Goal: Answer question/provide support: Ask a question

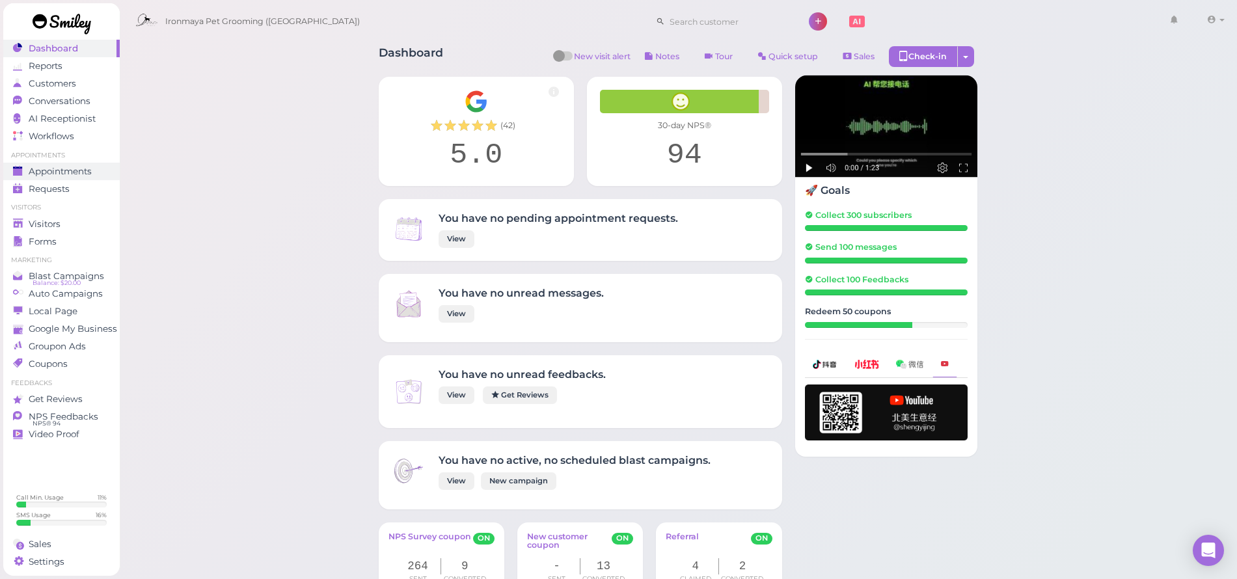
click at [40, 173] on span "Appointments" at bounding box center [60, 171] width 63 height 11
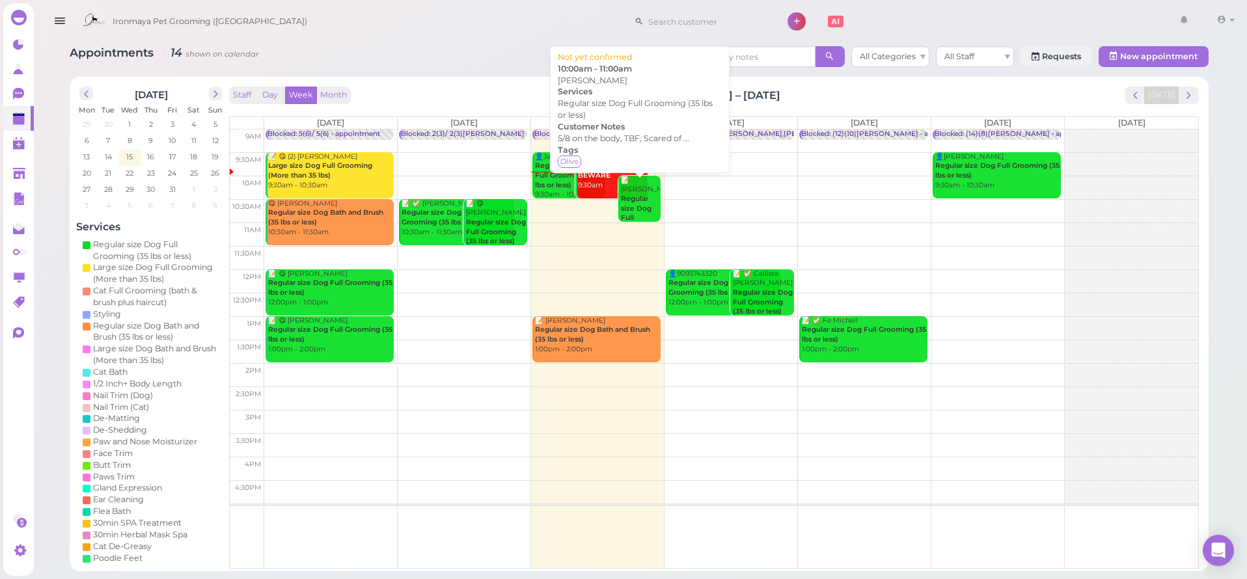
click at [642, 200] on b "Regular size Dog Full Grooming (35 lbs or less)" at bounding box center [638, 223] width 35 height 56
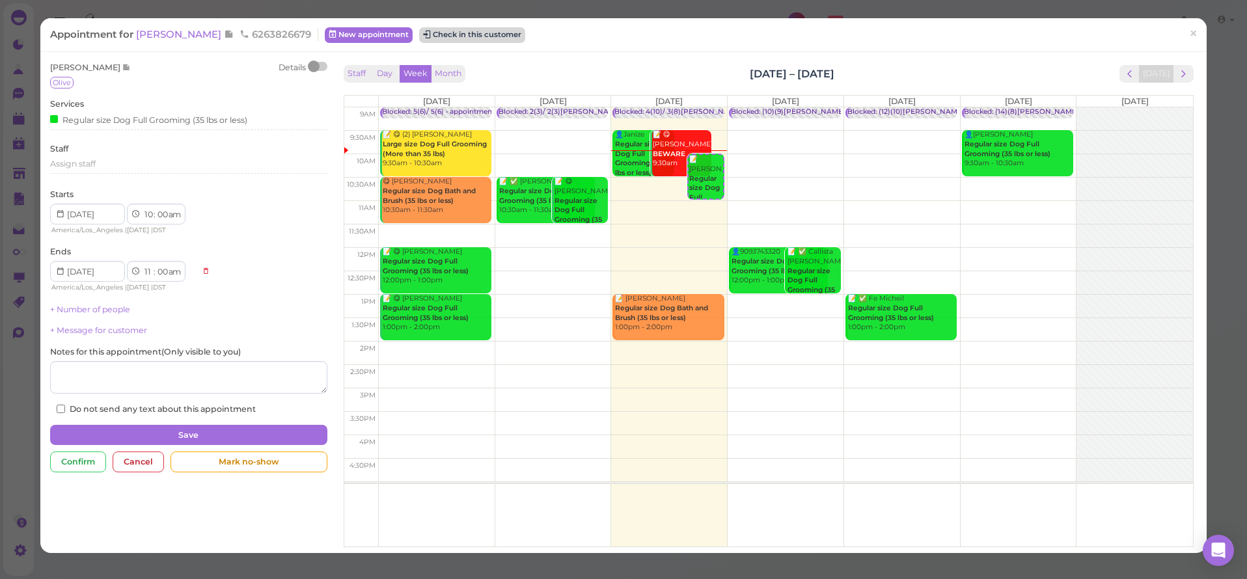
click at [467, 32] on button "Check in this customer" at bounding box center [472, 35] width 106 height 16
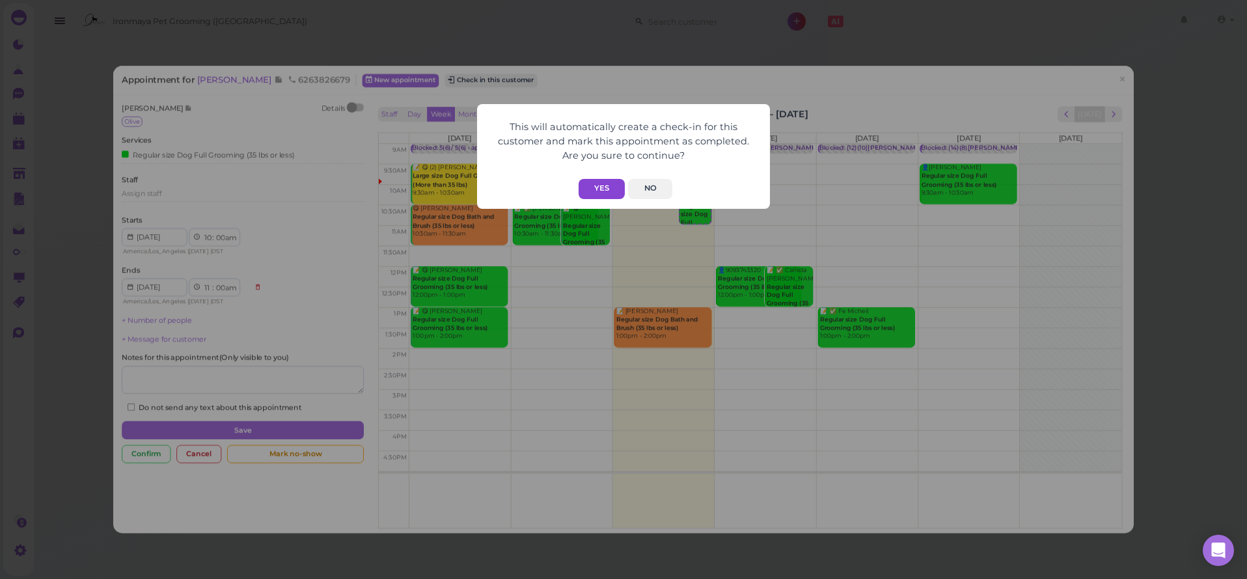
click at [598, 187] on button "Yes" at bounding box center [602, 189] width 46 height 20
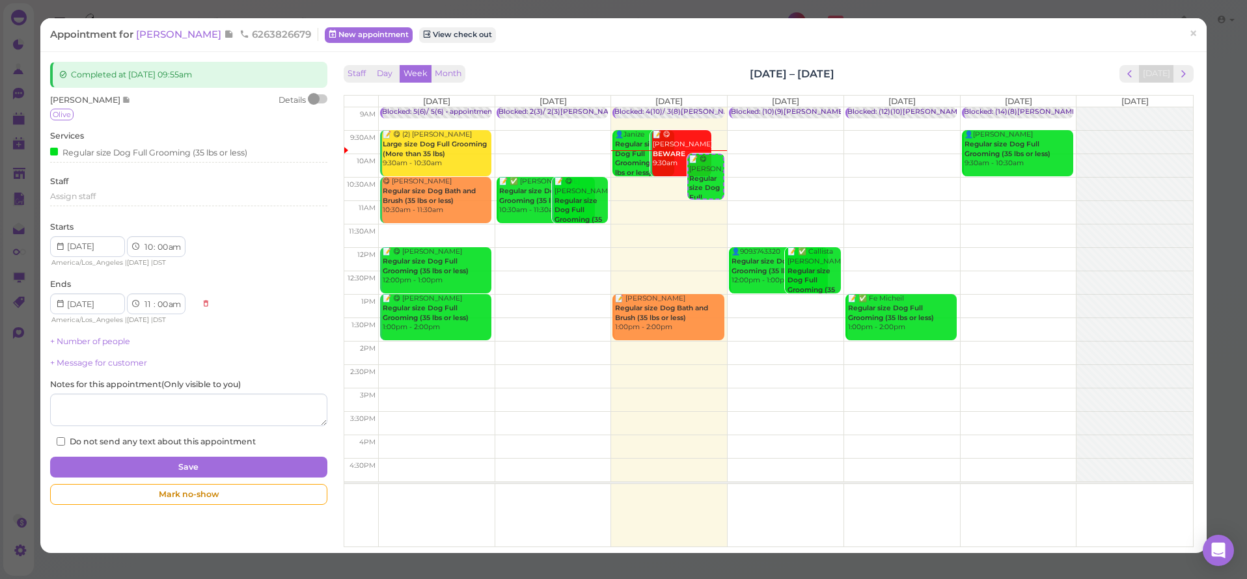
drag, startPoint x: 161, startPoint y: 33, endPoint x: 159, endPoint y: 41, distance: 8.6
click at [160, 33] on span "Brian Phan" at bounding box center [180, 34] width 88 height 12
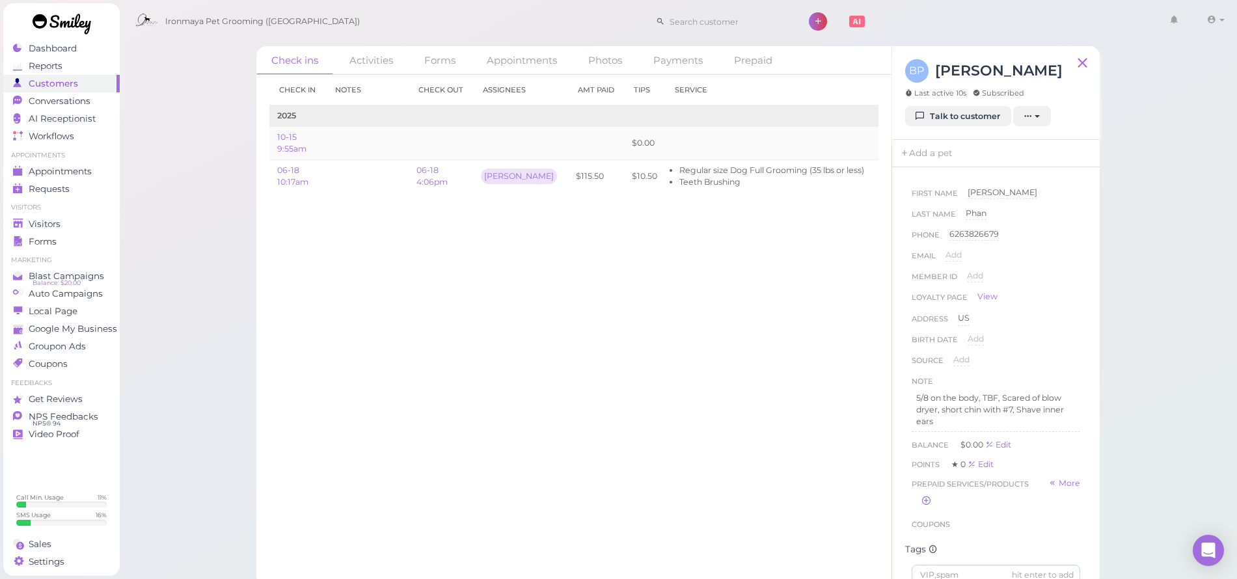
click at [880, 145] on link "Edit" at bounding box center [888, 143] width 16 height 10
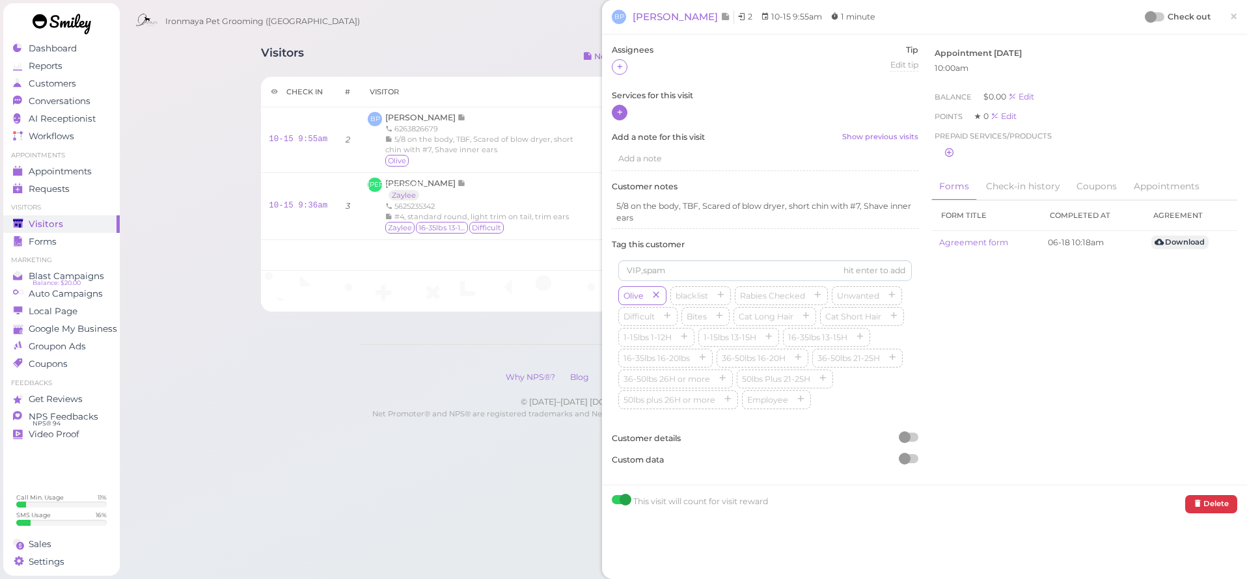
click at [618, 109] on icon at bounding box center [620, 112] width 8 height 10
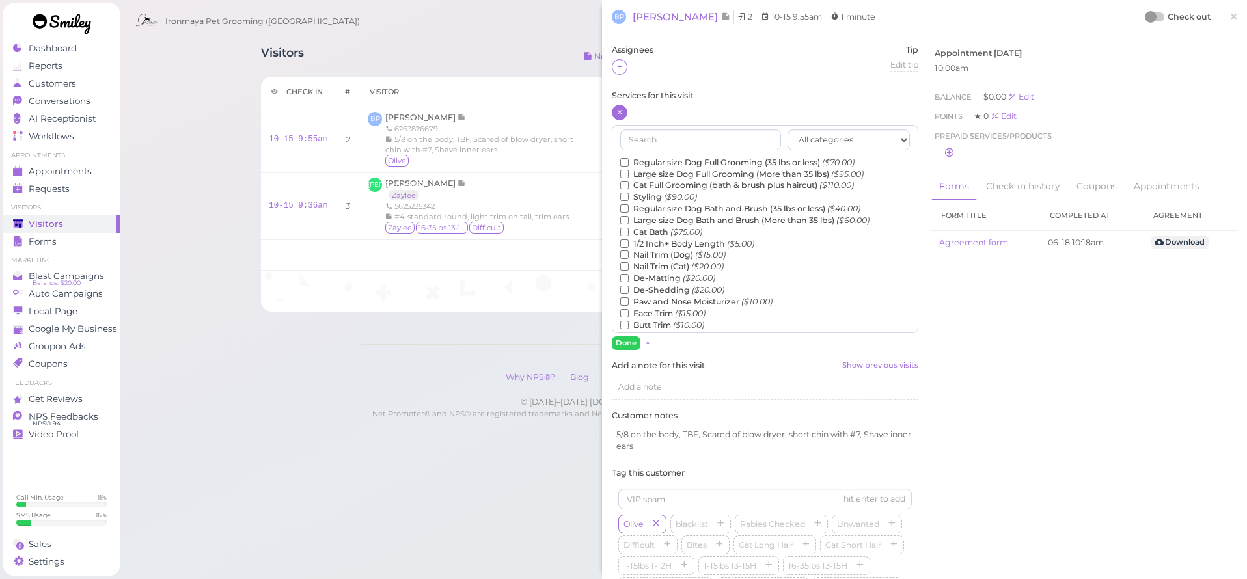
click at [653, 159] on label "Regular size Dog Full Grooming (35 lbs or less) ($70.00)" at bounding box center [737, 163] width 234 height 12
click at [629, 159] on input "Regular size Dog Full Grooming (35 lbs or less) ($70.00)" at bounding box center [624, 162] width 8 height 8
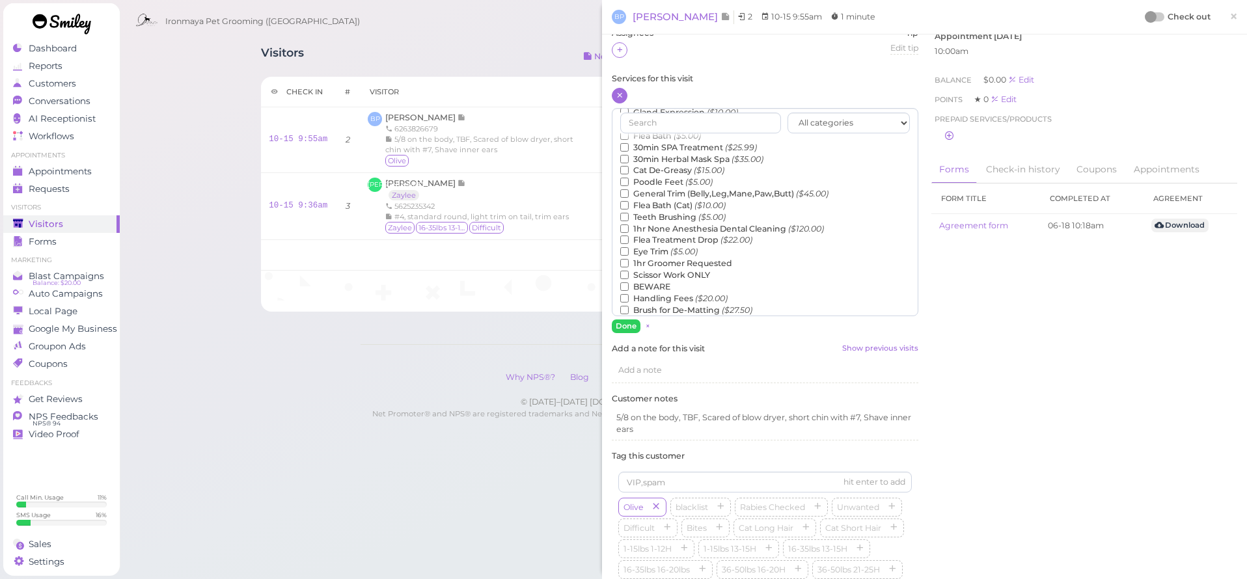
scroll to position [53, 0]
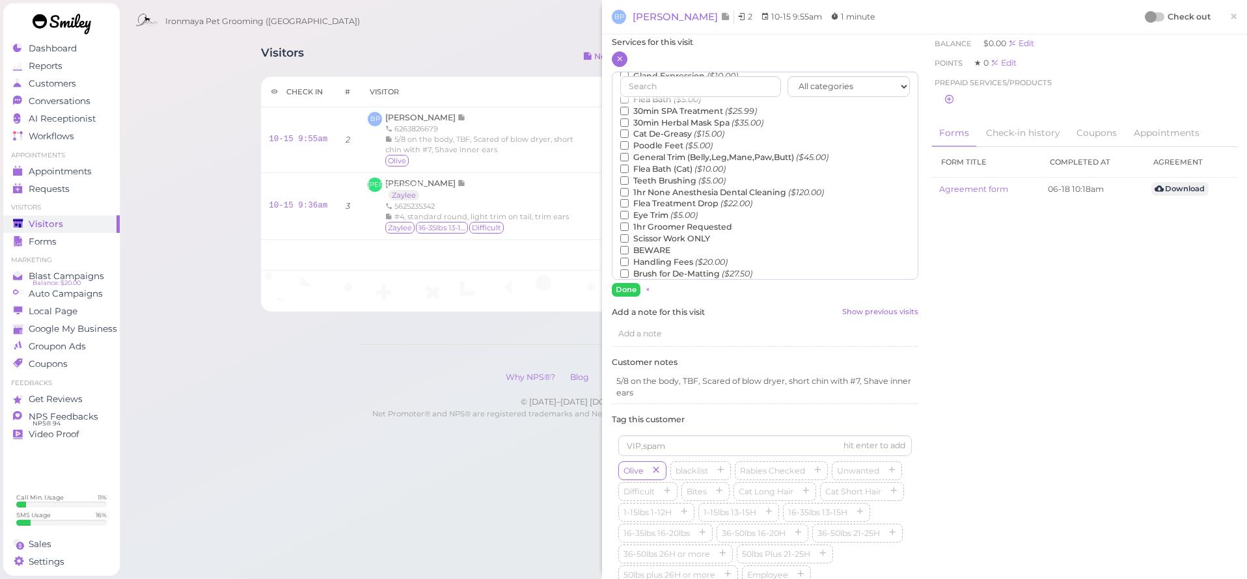
click at [652, 175] on label "Teeth Brushing ($5.00)" at bounding box center [672, 181] width 105 height 12
click at [629, 176] on input "Teeth Brushing ($5.00)" at bounding box center [624, 180] width 8 height 8
click at [626, 288] on button "Done" at bounding box center [626, 290] width 29 height 14
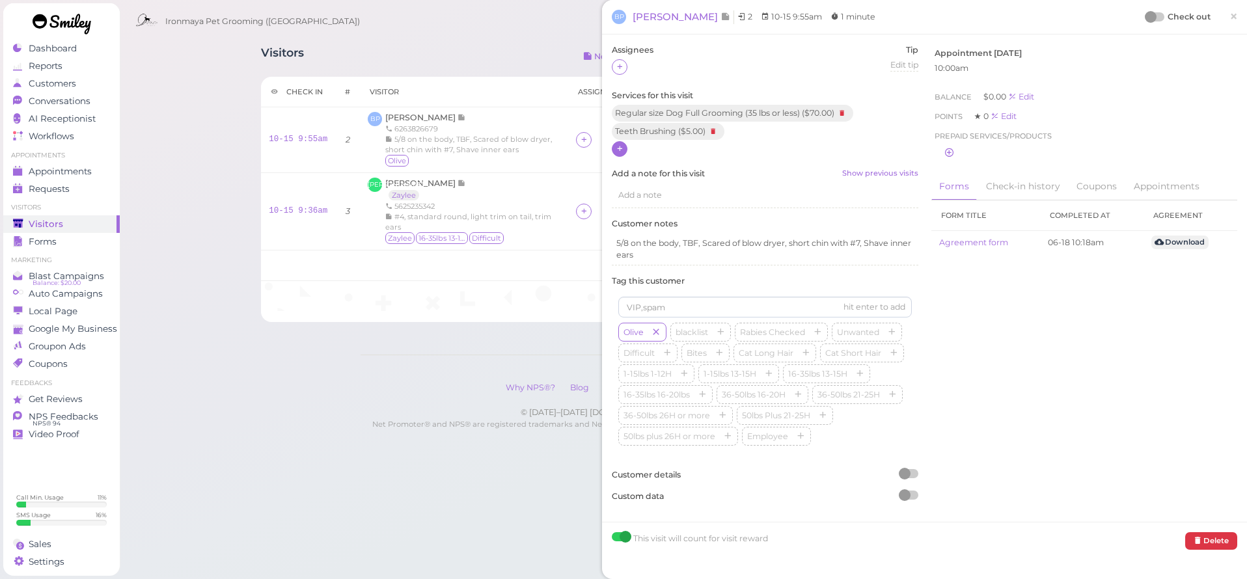
click at [1230, 16] on link "×" at bounding box center [1234, 17] width 24 height 31
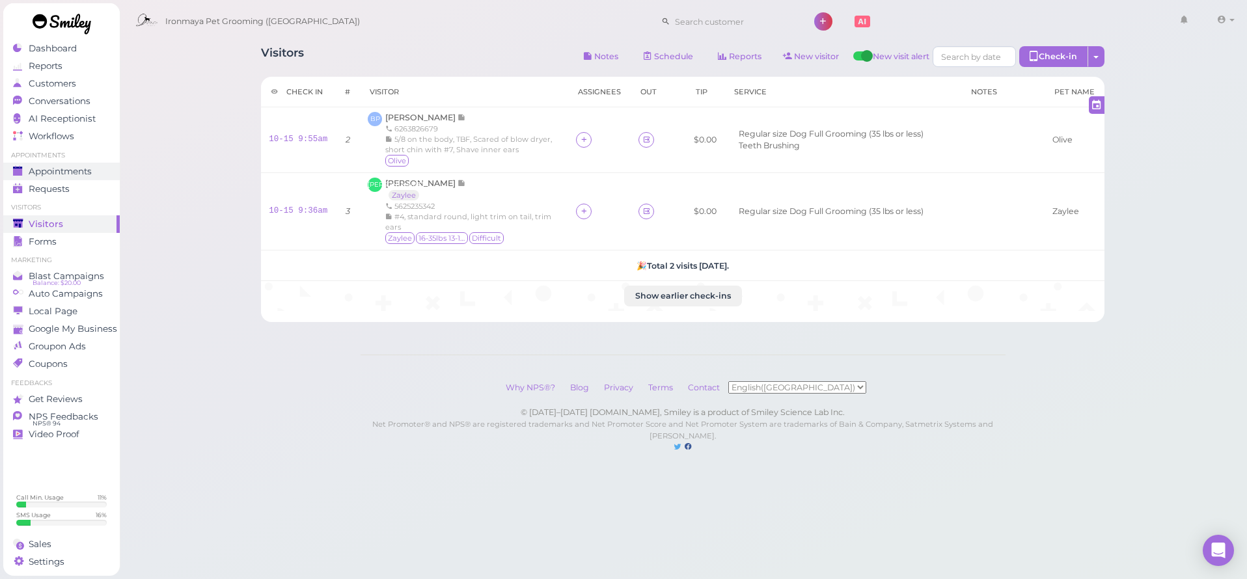
click at [70, 163] on link "Appointments" at bounding box center [61, 172] width 117 height 18
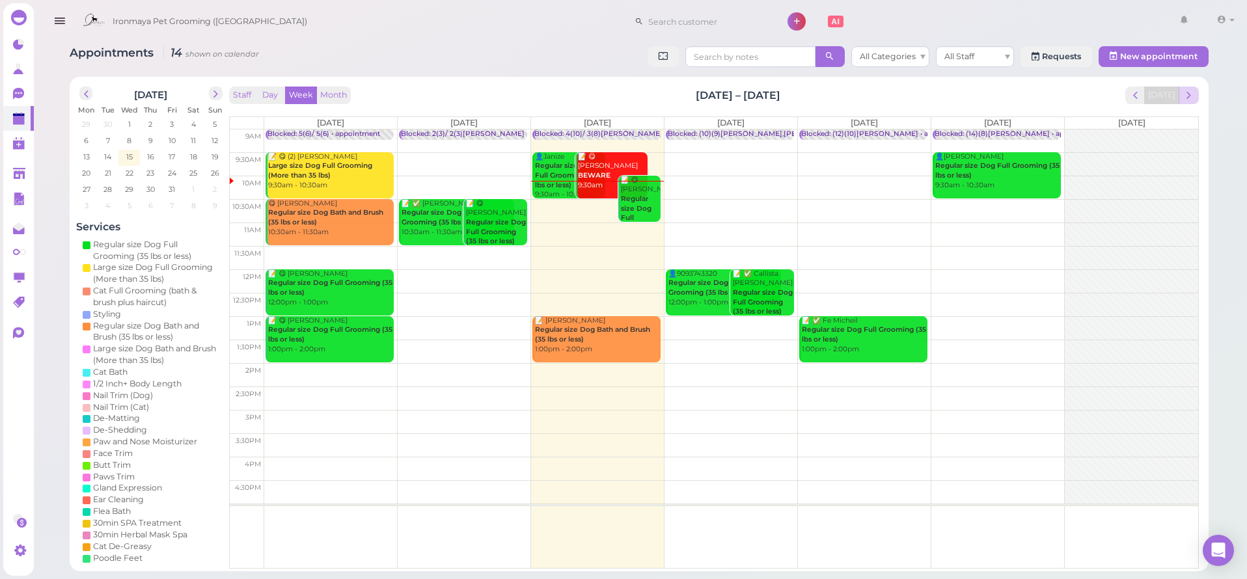
click at [1195, 96] on span "next" at bounding box center [1189, 95] width 12 height 12
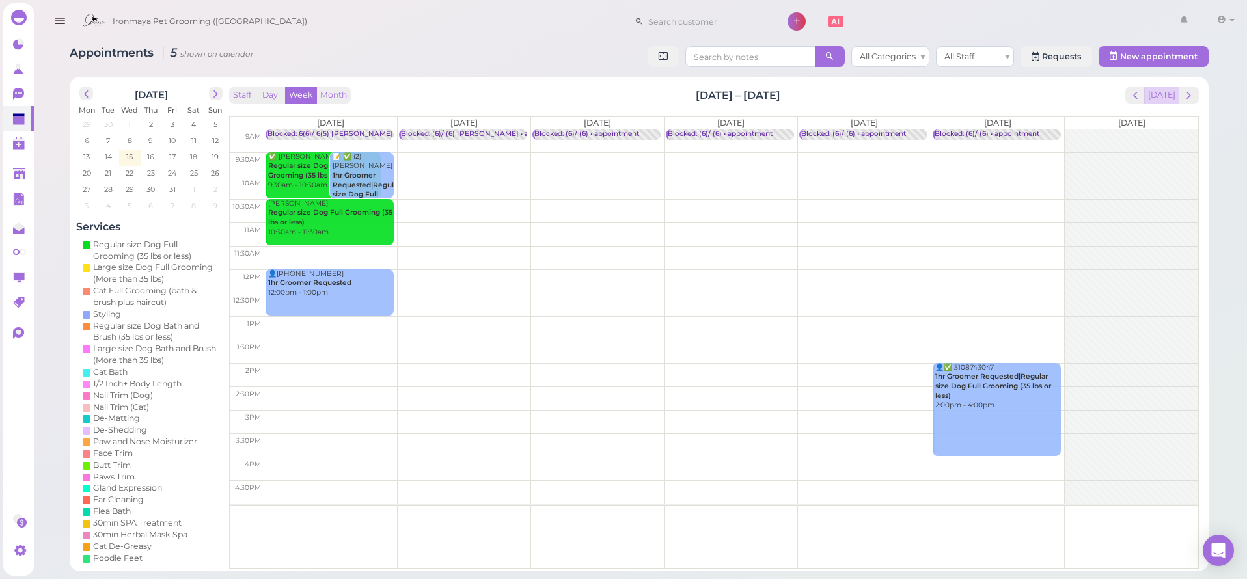
click at [1174, 94] on button "Today" at bounding box center [1161, 96] width 35 height 18
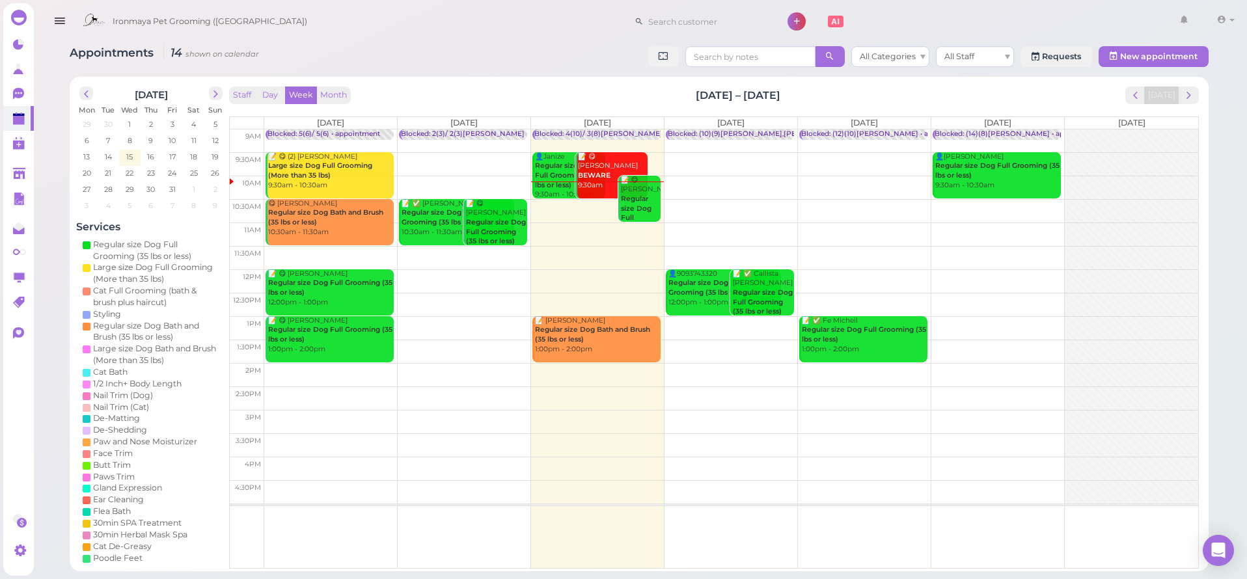
click at [64, 25] on icon "button" at bounding box center [60, 21] width 14 height 16
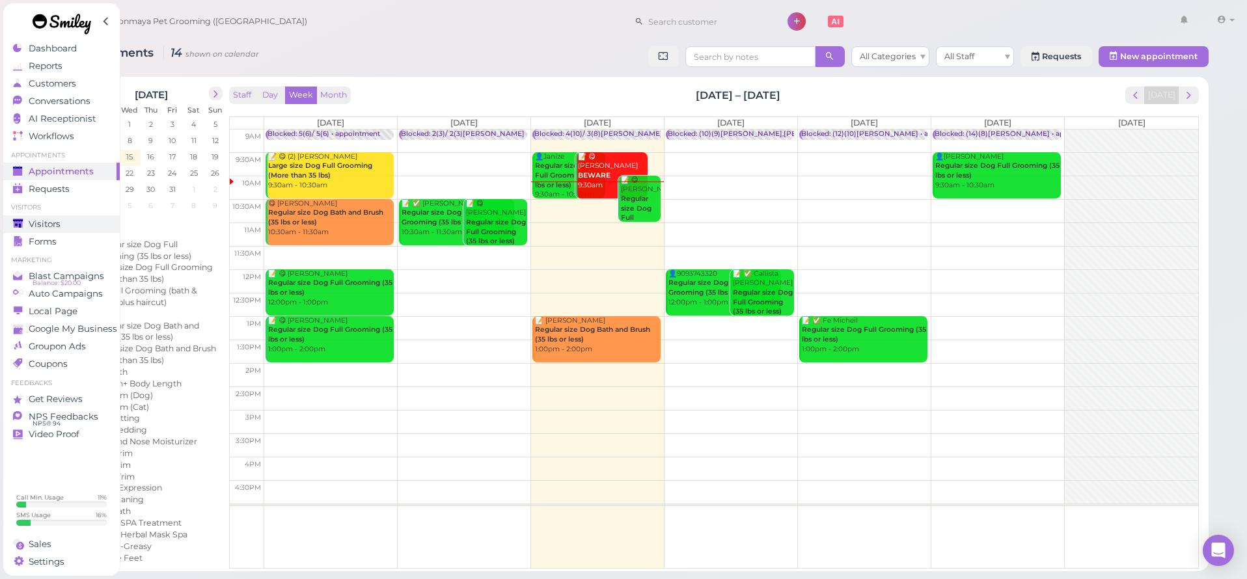
click at [62, 227] on div "Visitors" at bounding box center [60, 224] width 94 height 11
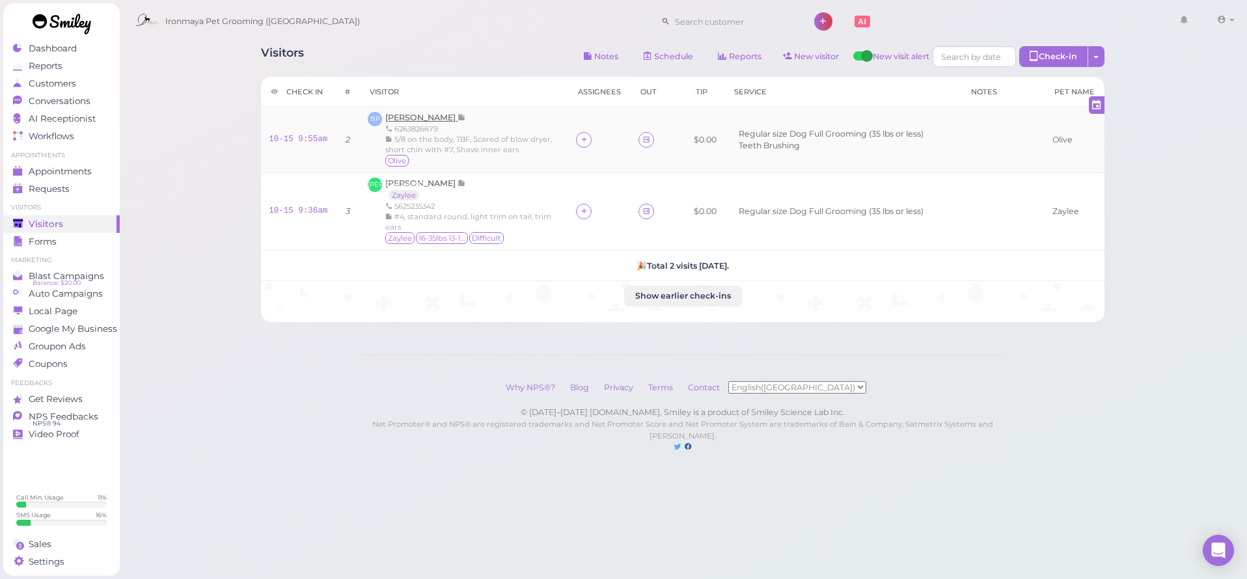
click at [411, 118] on span "Brian Phan" at bounding box center [421, 118] width 72 height 10
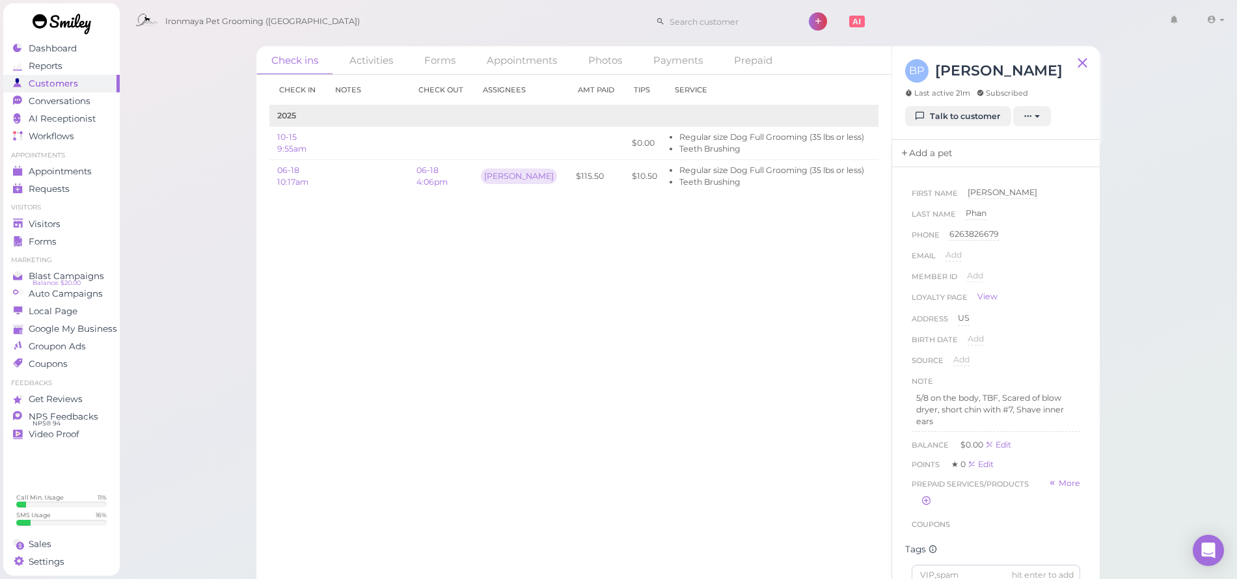
click at [926, 149] on link "Add a pet" at bounding box center [926, 153] width 68 height 27
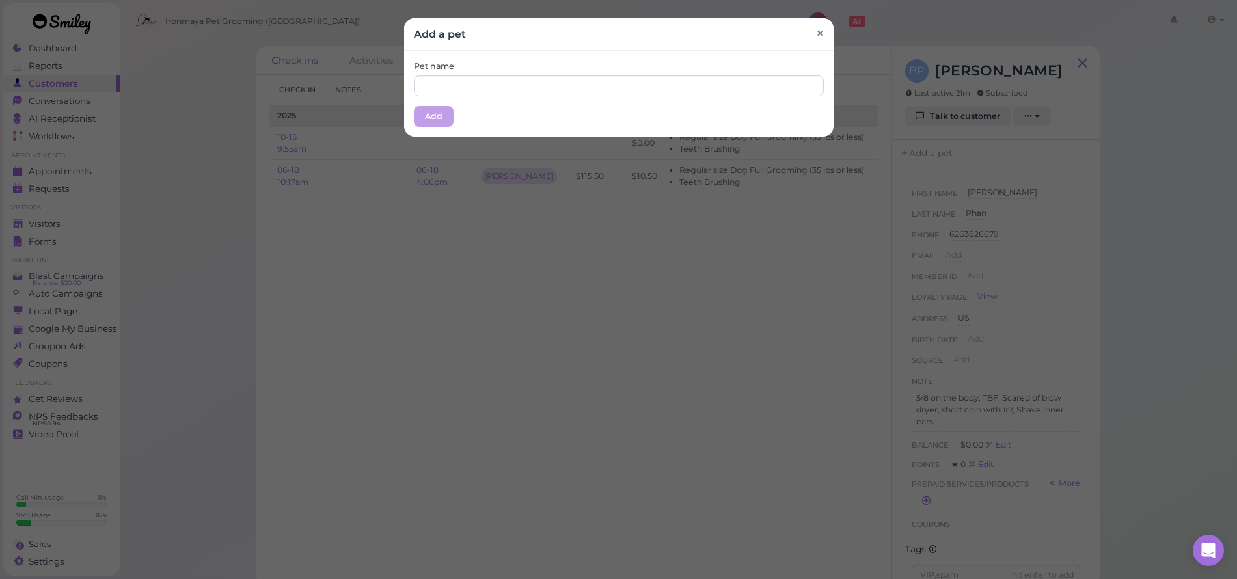
click at [821, 33] on link "×" at bounding box center [820, 34] width 24 height 31
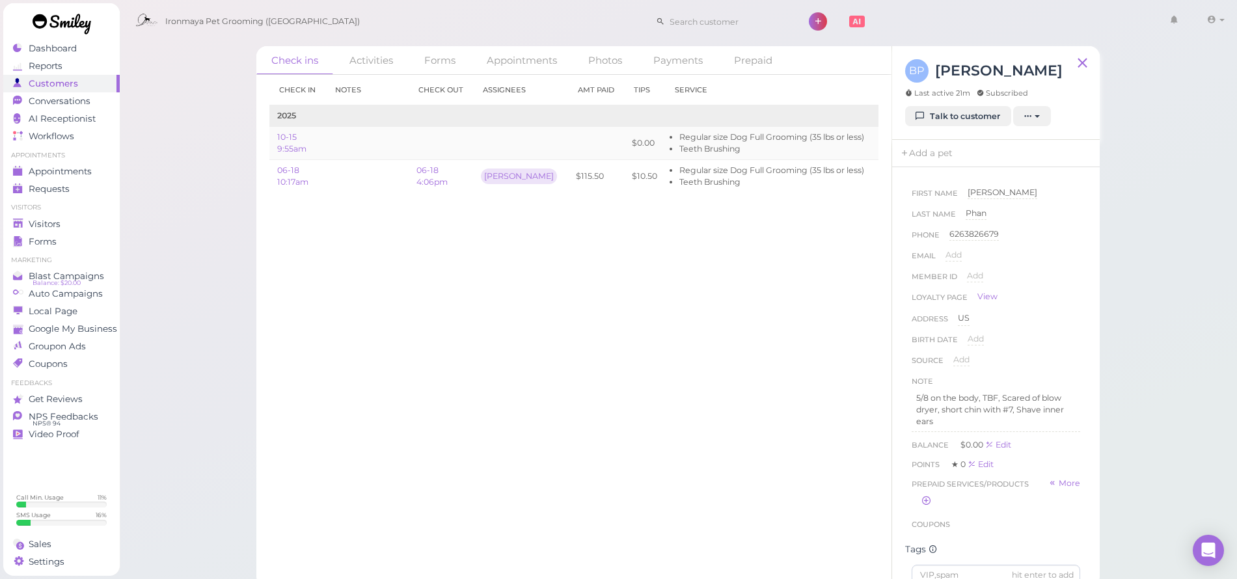
drag, startPoint x: 674, startPoint y: 141, endPoint x: 269, endPoint y: 137, distance: 404.9
click at [680, 139] on li "Regular size Dog Full Grooming (35 lbs or less)" at bounding box center [772, 137] width 185 height 12
click at [284, 140] on link "10-15 9:55am" at bounding box center [291, 142] width 29 height 21
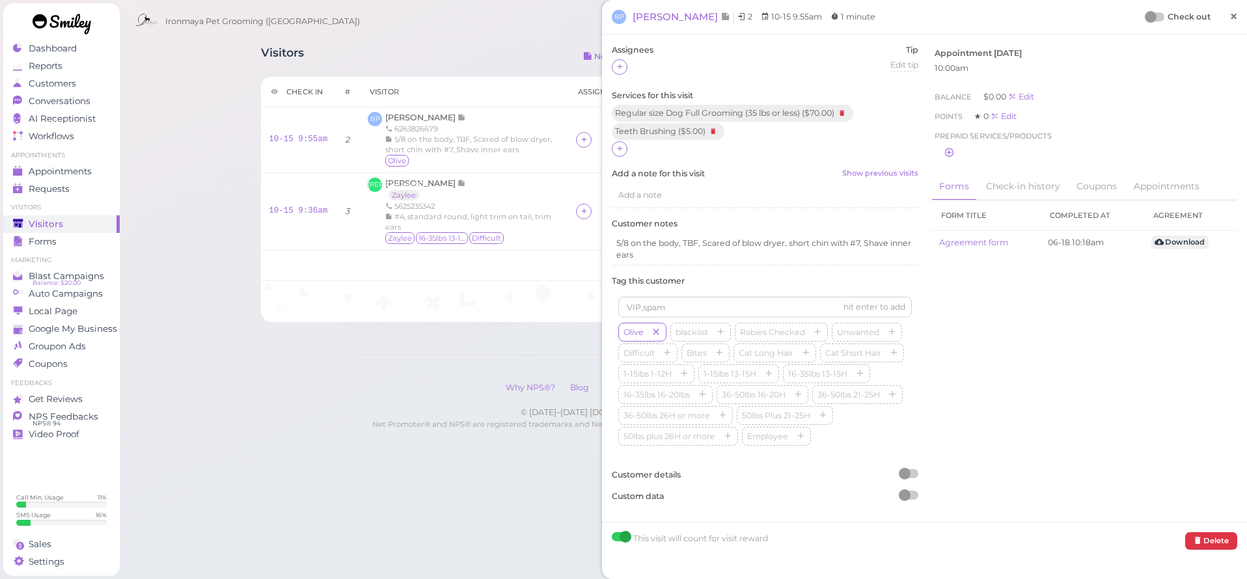
click at [1230, 17] on span "×" at bounding box center [1234, 16] width 8 height 18
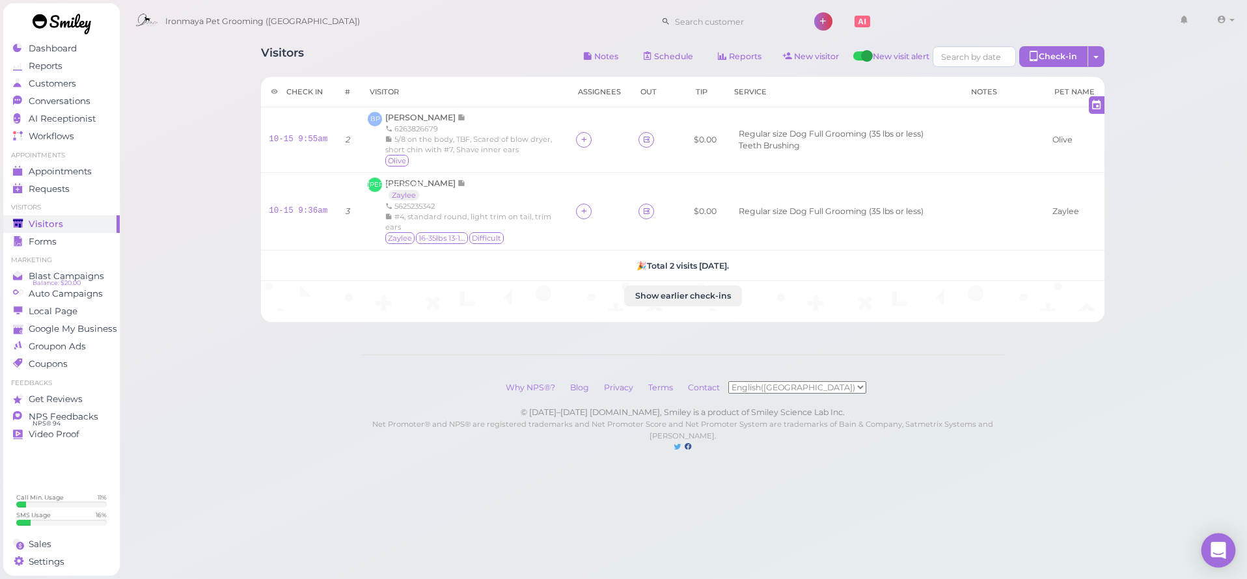
click at [1219, 546] on icon "Open Intercom Messenger" at bounding box center [1218, 550] width 15 height 17
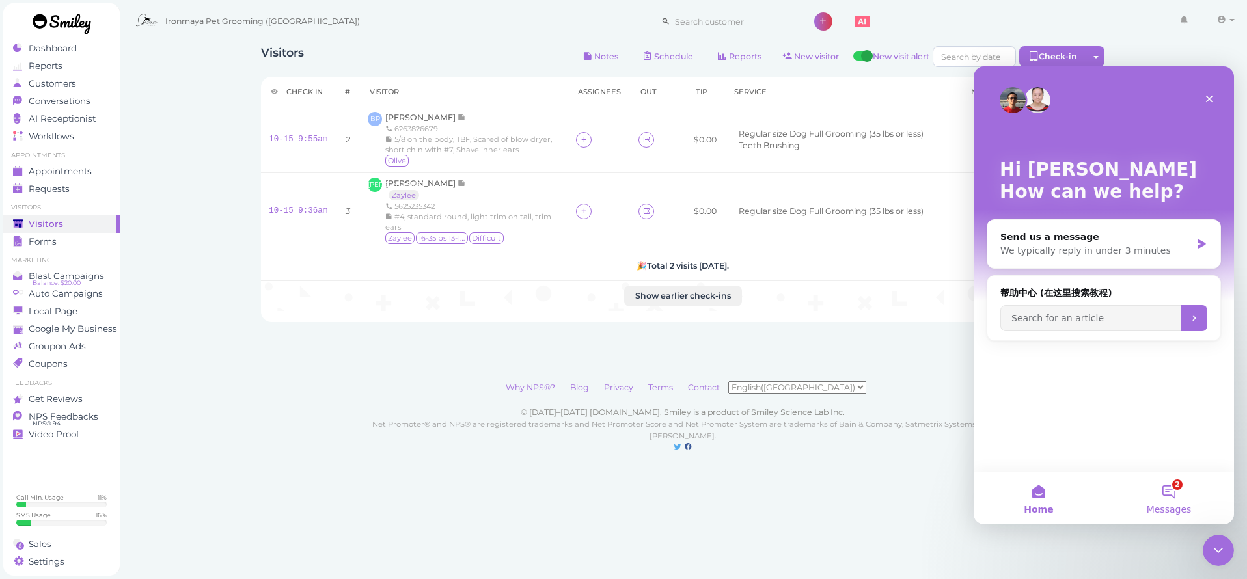
click at [1168, 493] on button "2 Messages" at bounding box center [1169, 499] width 130 height 52
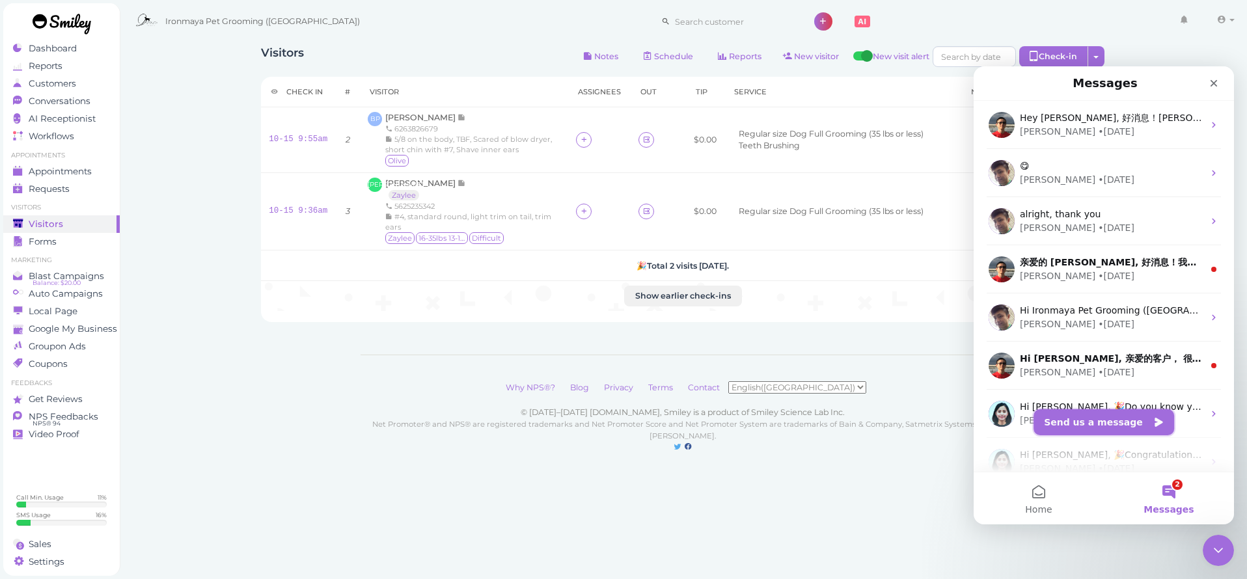
click at [1079, 422] on button "Send us a message" at bounding box center [1104, 422] width 141 height 26
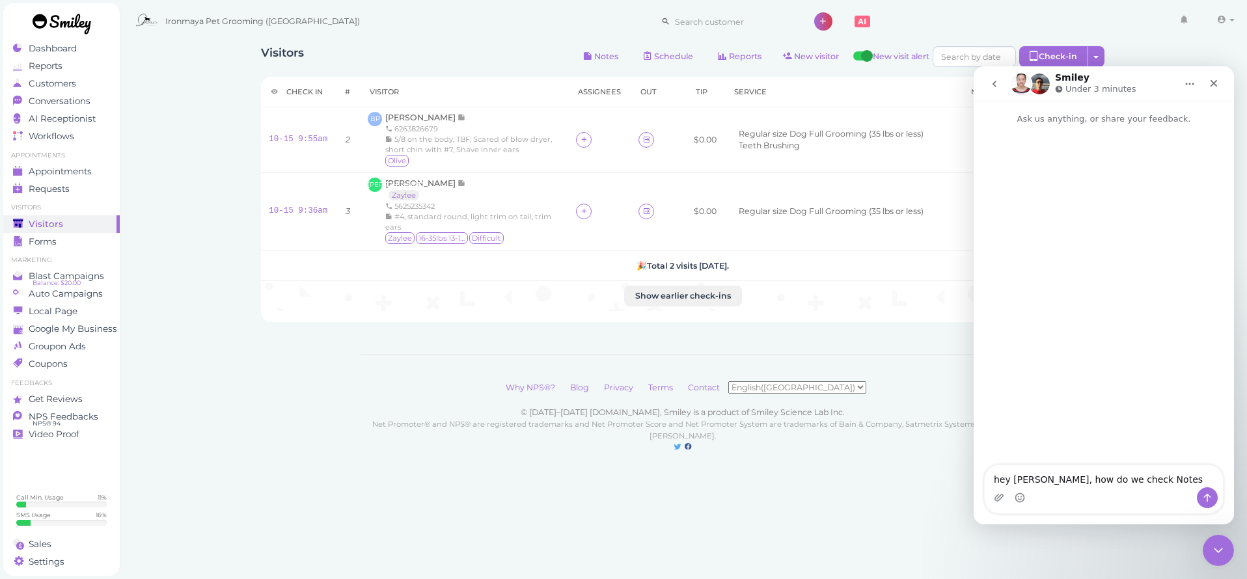
click at [1126, 478] on textarea "hey Smiley, how do we check Notes" at bounding box center [1104, 476] width 238 height 22
click at [1119, 477] on textarea "hey Smiley, how do we check Notes" at bounding box center [1104, 476] width 238 height 22
click at [1155, 480] on textarea "hey Smiley, how do we check "Notes" at bounding box center [1104, 476] width 238 height 22
type textarea "hey Smiley, how do we check "Notes" from other store?"
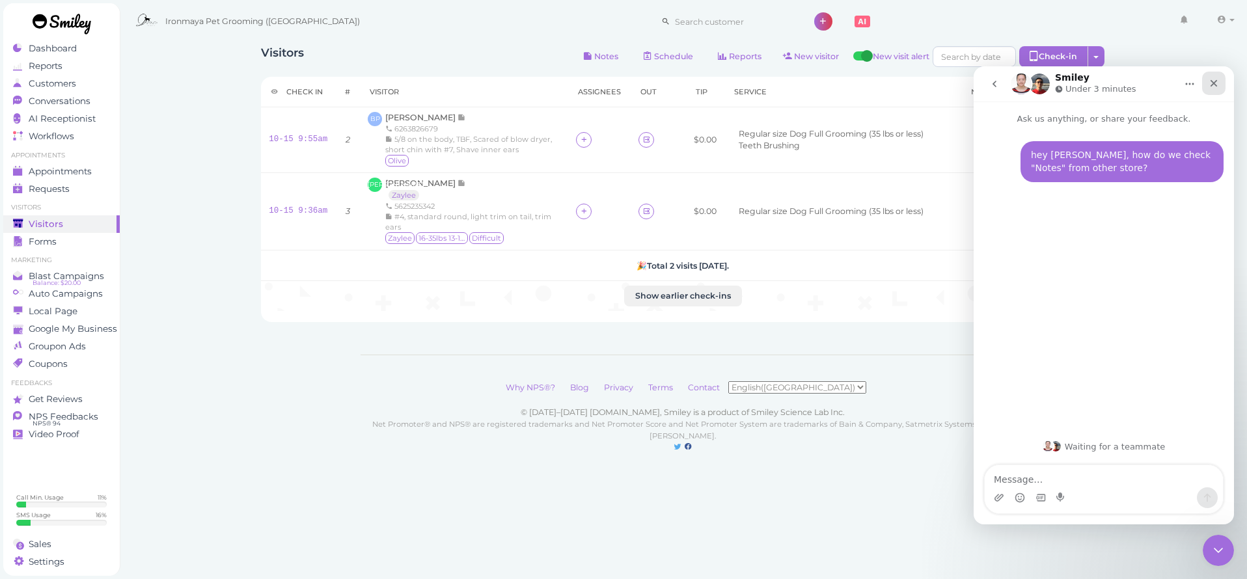
click at [1214, 83] on icon "Close" at bounding box center [1214, 83] width 7 height 7
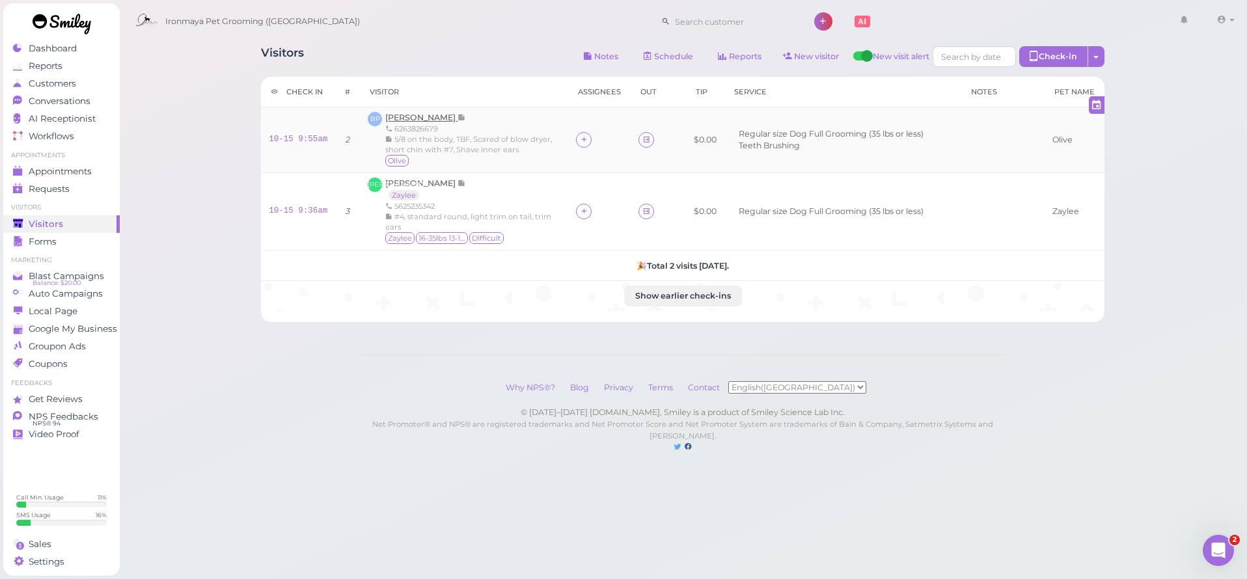
click at [417, 117] on span "Brian Phan" at bounding box center [421, 118] width 72 height 10
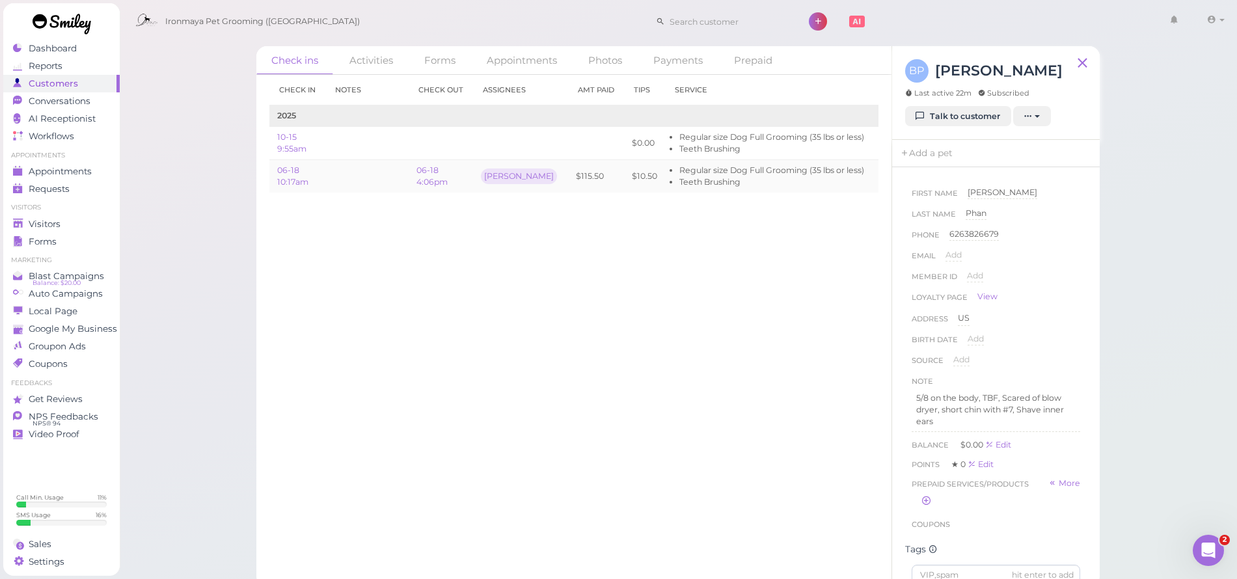
drag, startPoint x: 717, startPoint y: 174, endPoint x: 792, endPoint y: 173, distance: 74.9
click at [720, 174] on li "Regular size Dog Full Grooming (35 lbs or less)" at bounding box center [772, 171] width 185 height 12
click at [824, 181] on li "Teeth Brushing" at bounding box center [772, 182] width 185 height 12
click at [880, 146] on link "Edit" at bounding box center [888, 143] width 16 height 10
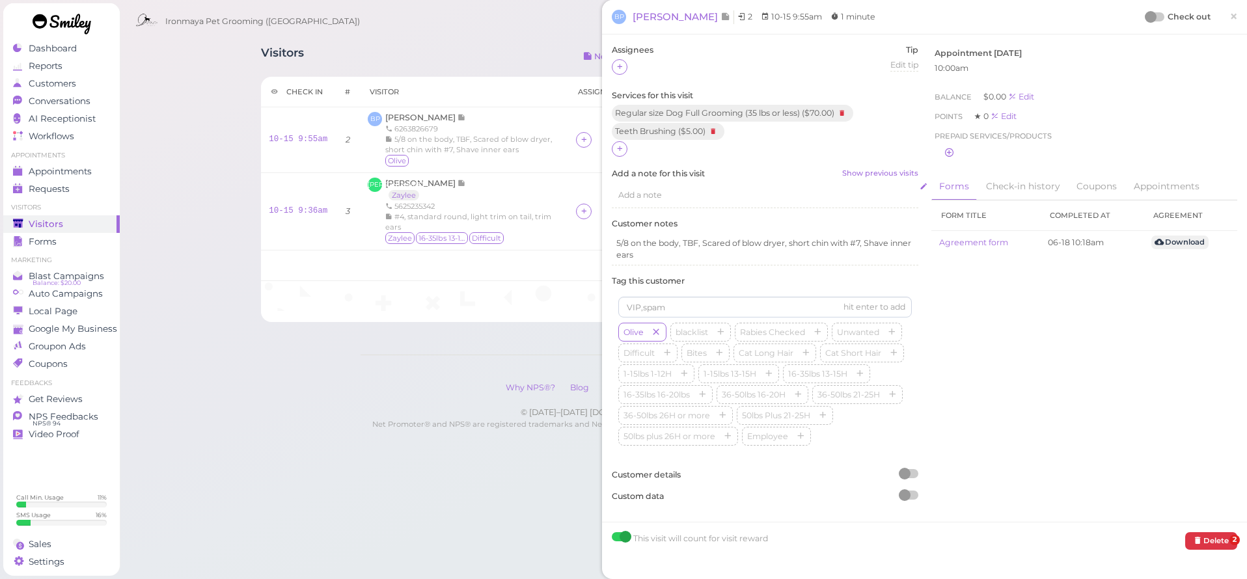
click at [631, 192] on span "Add a note" at bounding box center [640, 195] width 44 height 10
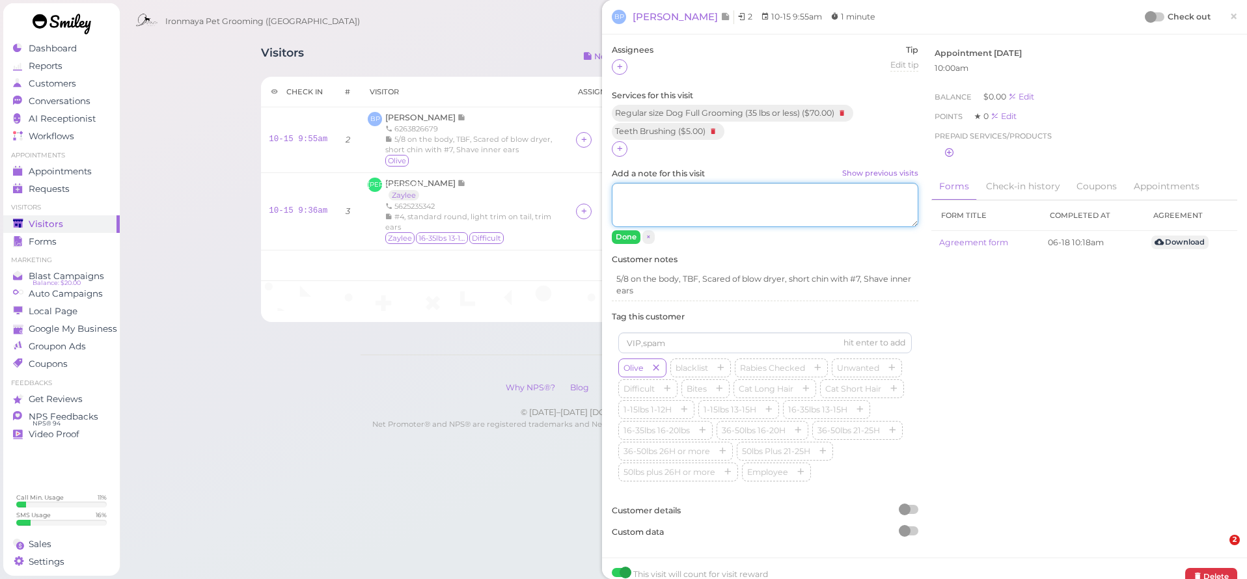
click at [635, 197] on textarea "Add a note for this visit Show previous visits" at bounding box center [765, 205] width 307 height 44
type textarea "1/2"
click at [618, 233] on button "Done" at bounding box center [626, 237] width 29 height 14
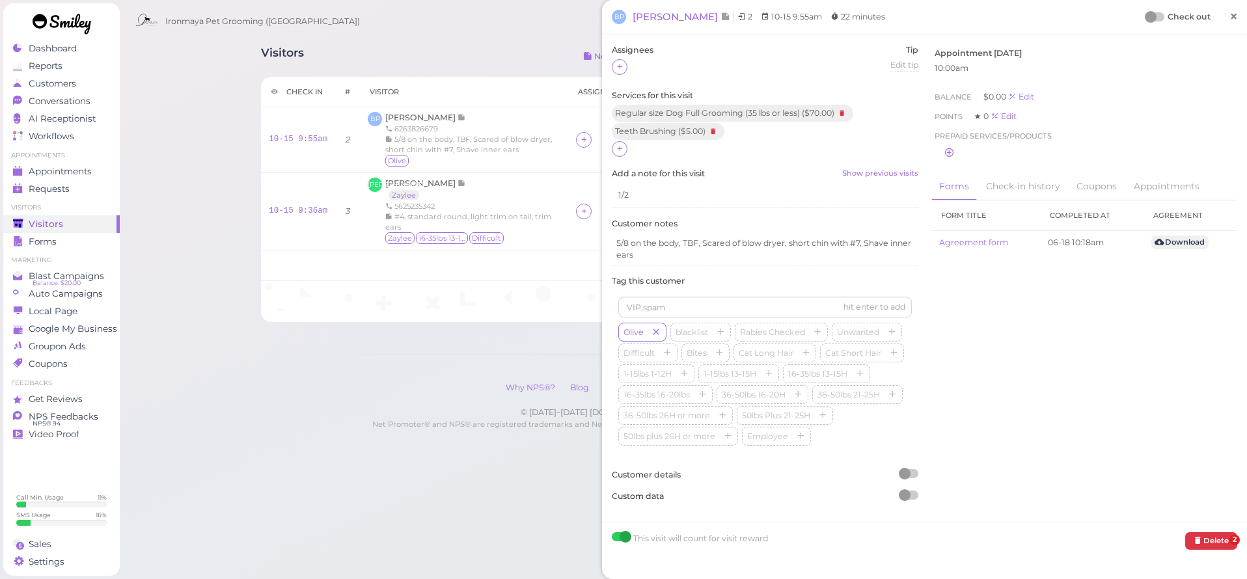
click at [1230, 12] on span "×" at bounding box center [1234, 16] width 8 height 18
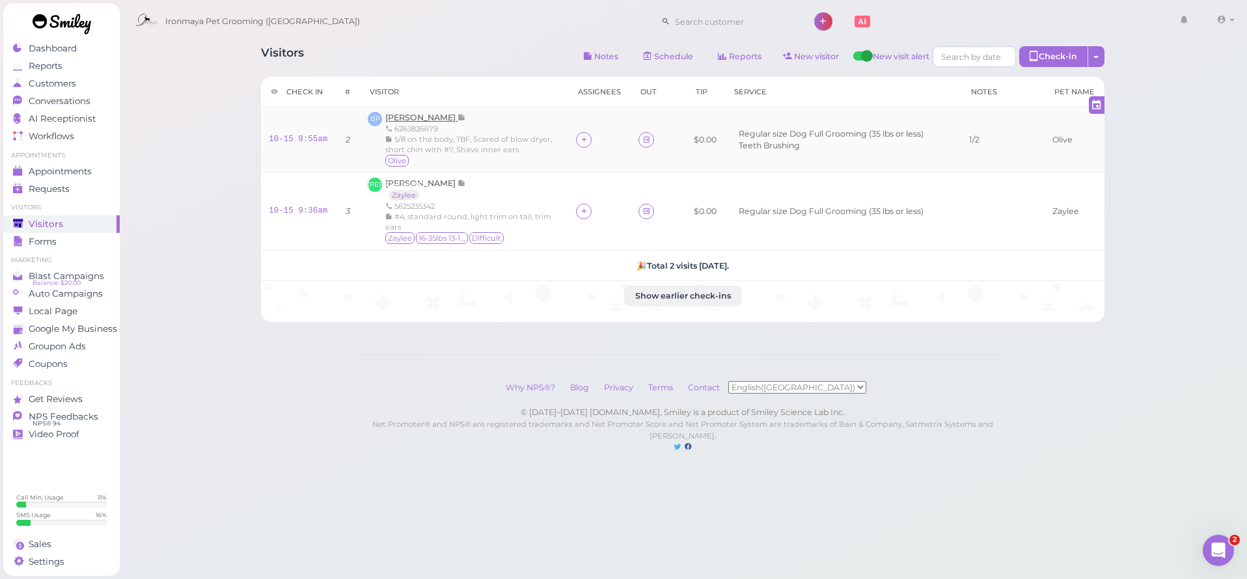
click at [427, 116] on span "Brian Phan" at bounding box center [421, 118] width 72 height 10
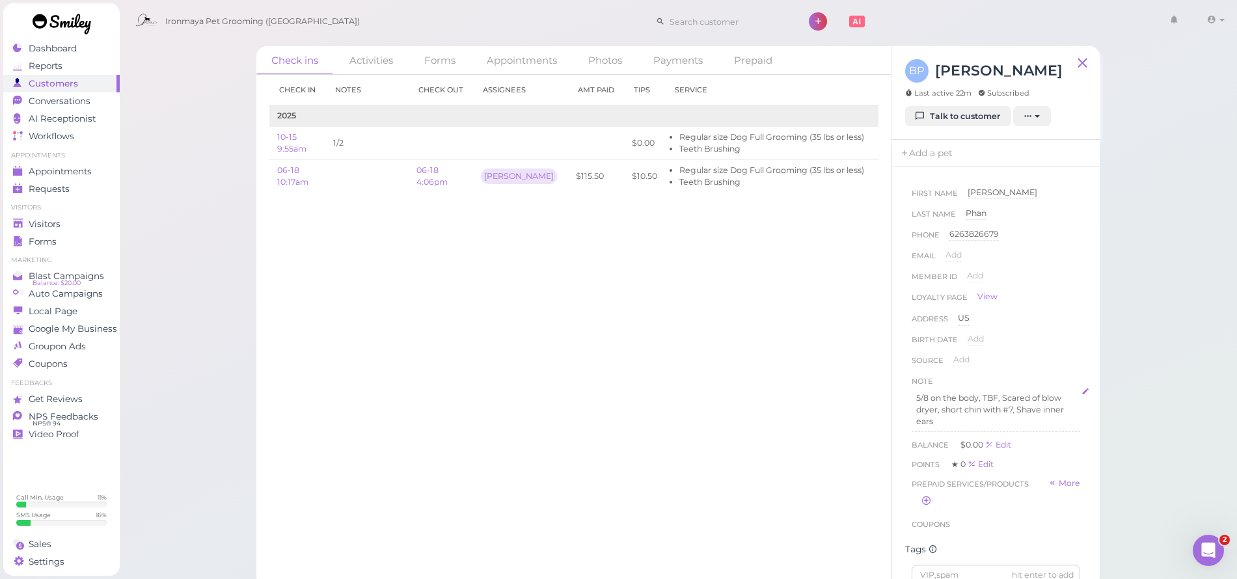
click at [976, 422] on p "5/8 on the body, TBF, Scared of blow dryer, short chin with #7, Shave inner ears" at bounding box center [996, 410] width 159 height 35
click at [928, 516] on button "Done" at bounding box center [926, 519] width 29 height 14
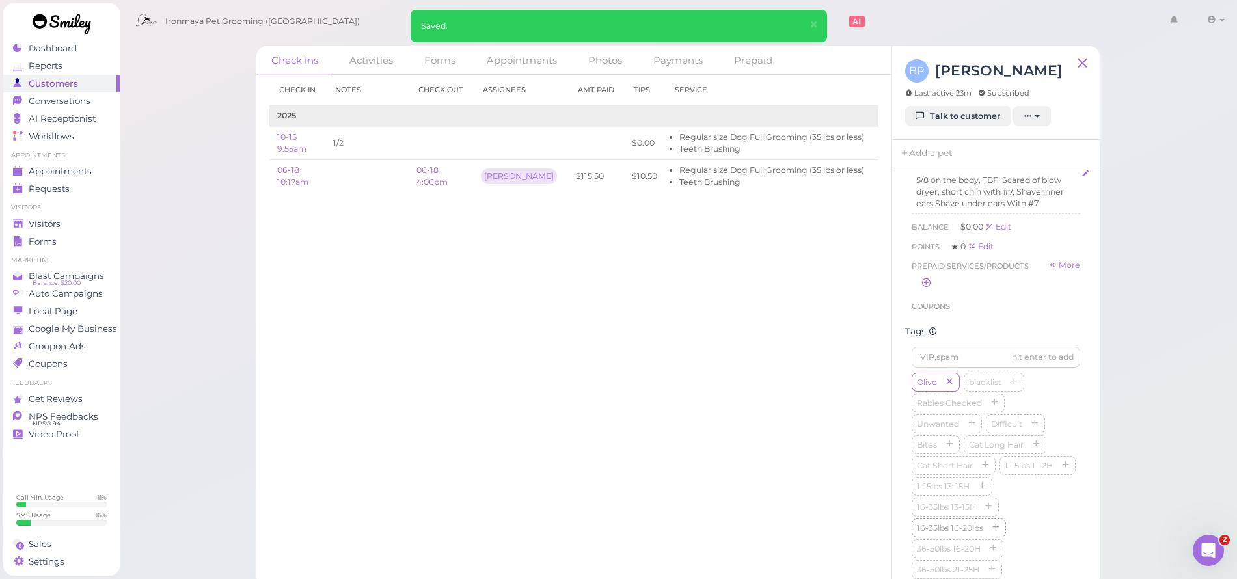
scroll to position [276, 0]
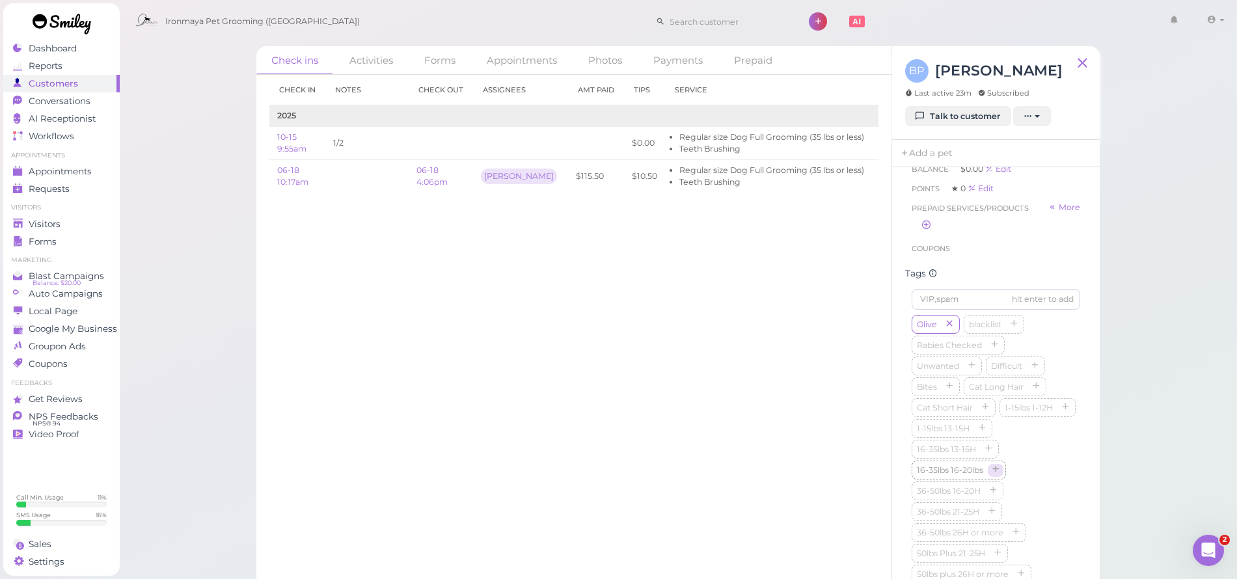
click at [1000, 475] on icon "button" at bounding box center [996, 470] width 8 height 9
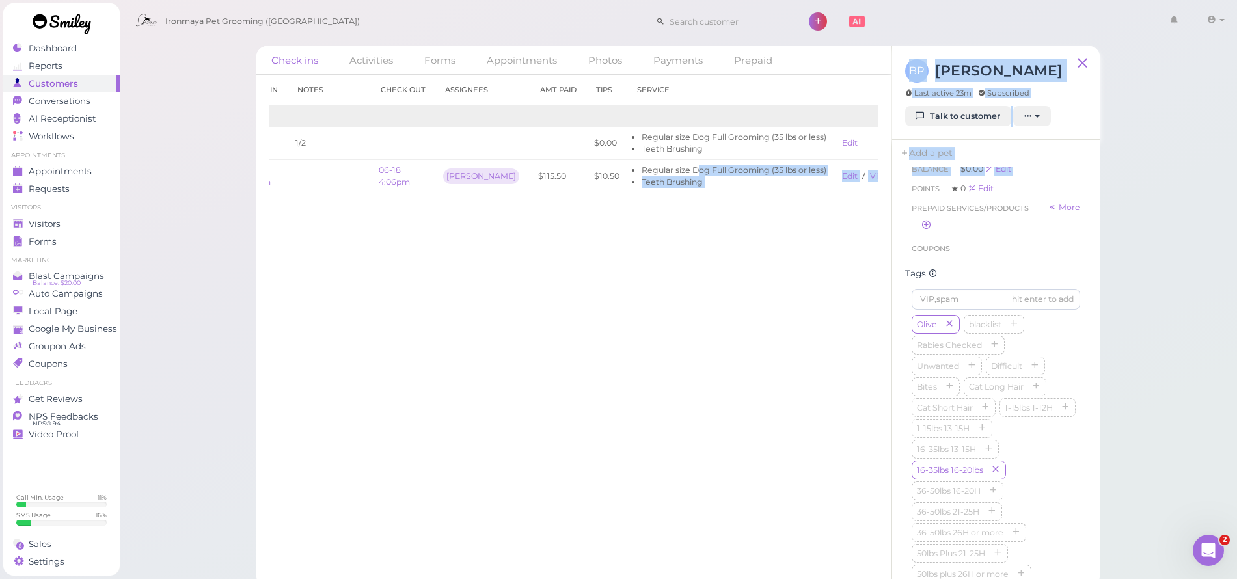
scroll to position [0, 62]
drag, startPoint x: 708, startPoint y: 171, endPoint x: 855, endPoint y: 180, distance: 147.4
click at [891, 180] on div "Check ins Activities Forms Appointments Photos Payments Prepaid Check in Notes …" at bounding box center [678, 316] width 844 height 541
click at [852, 178] on link "View receipt" at bounding box center [872, 176] width 53 height 10
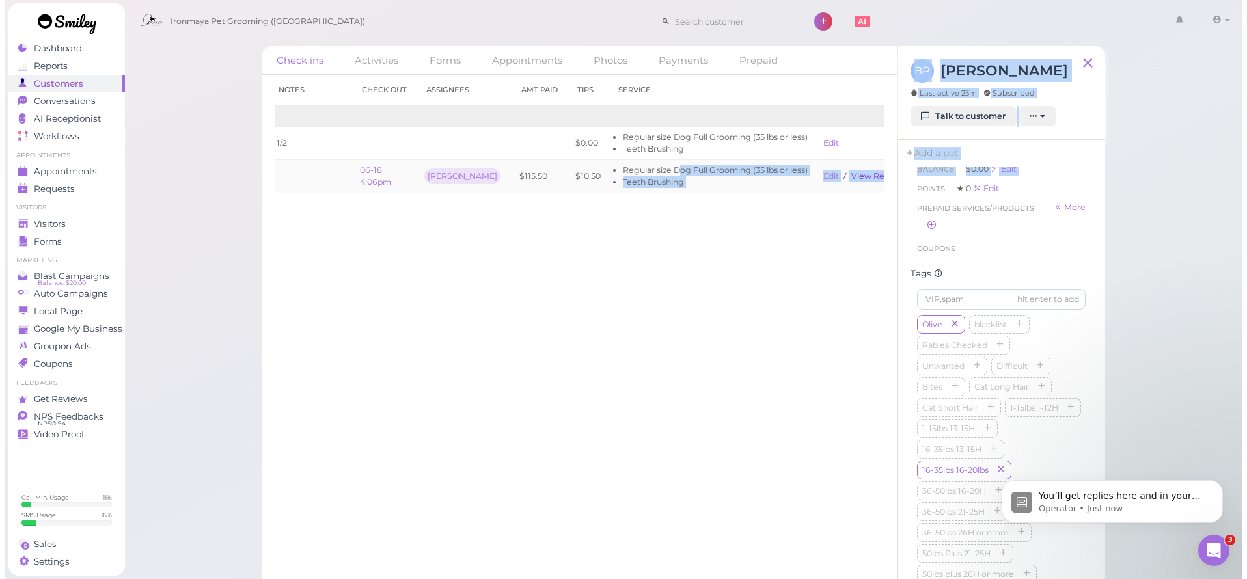
scroll to position [0, 0]
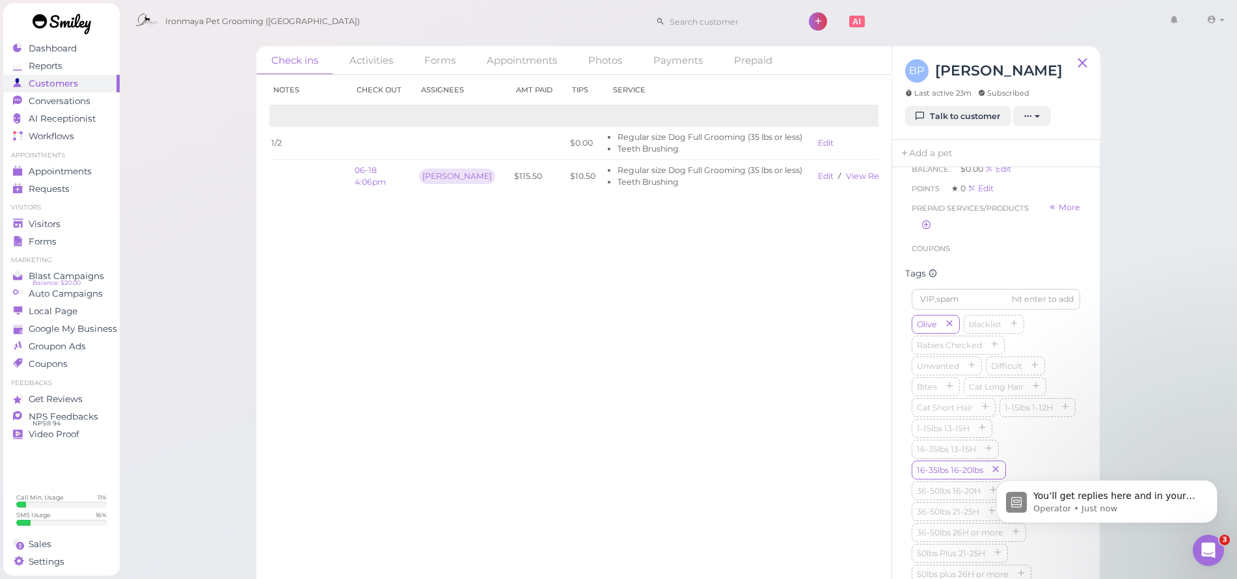
click at [219, 71] on div "Check ins Activities Forms Appointments Photos Payments Prepaid Check in Notes …" at bounding box center [678, 293] width 1119 height 587
click at [1184, 499] on p "Customer's notes?" at bounding box center [1118, 496] width 168 height 13
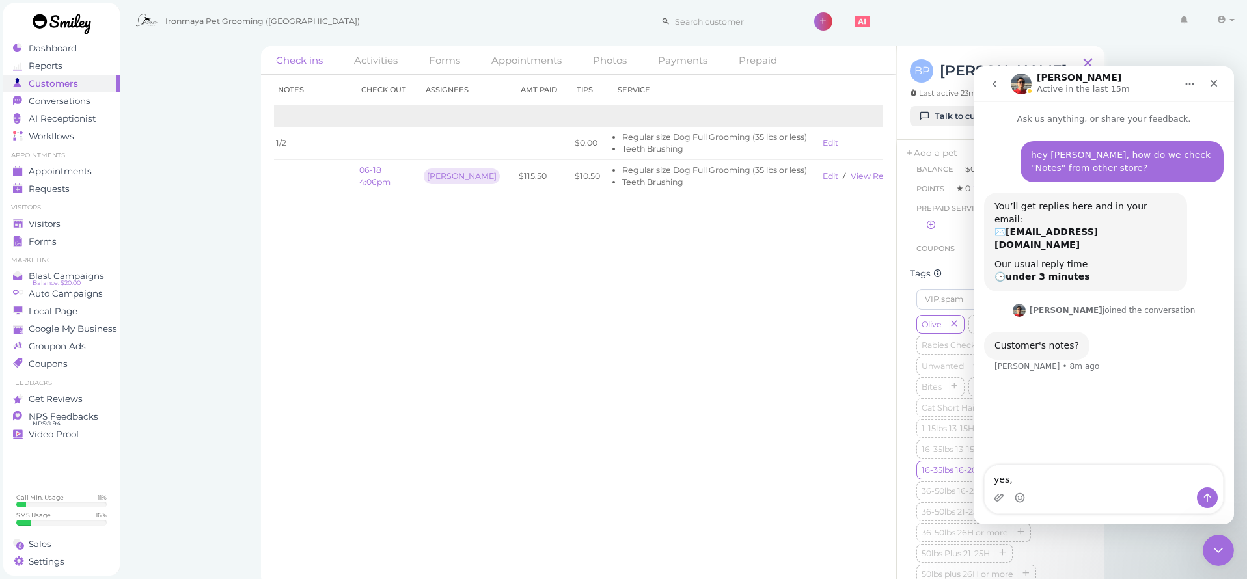
type textarea "yes"
drag, startPoint x: 1038, startPoint y: 469, endPoint x: 1022, endPoint y: 467, distance: 16.4
click at [1022, 467] on textarea "when they sign in on pad, will the system pop up the "note" from other location" at bounding box center [1104, 469] width 238 height 35
drag, startPoint x: 1024, startPoint y: 466, endPoint x: 1035, endPoint y: 511, distance: 46.3
click at [1024, 467] on textarea "when tcustomer sign in on pad, will the system pop up the "note" from other loc…" at bounding box center [1104, 469] width 238 height 35
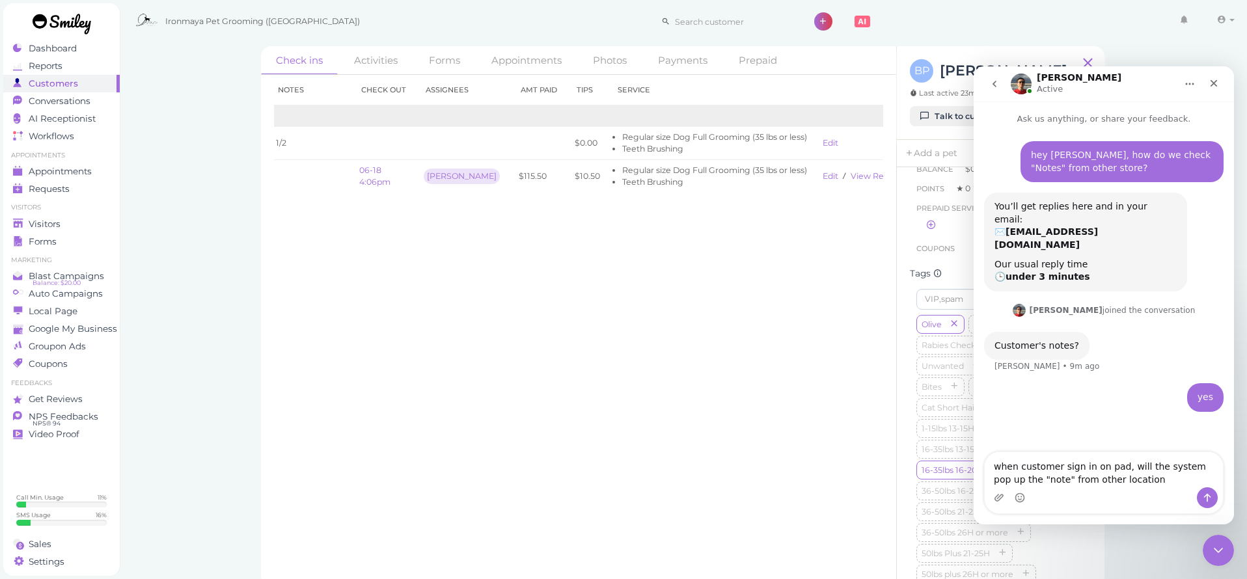
type textarea "when customer sign in on pad, will the system pop up the "note" from other loca…"
click at [1211, 494] on icon "Send a message…" at bounding box center [1207, 498] width 10 height 10
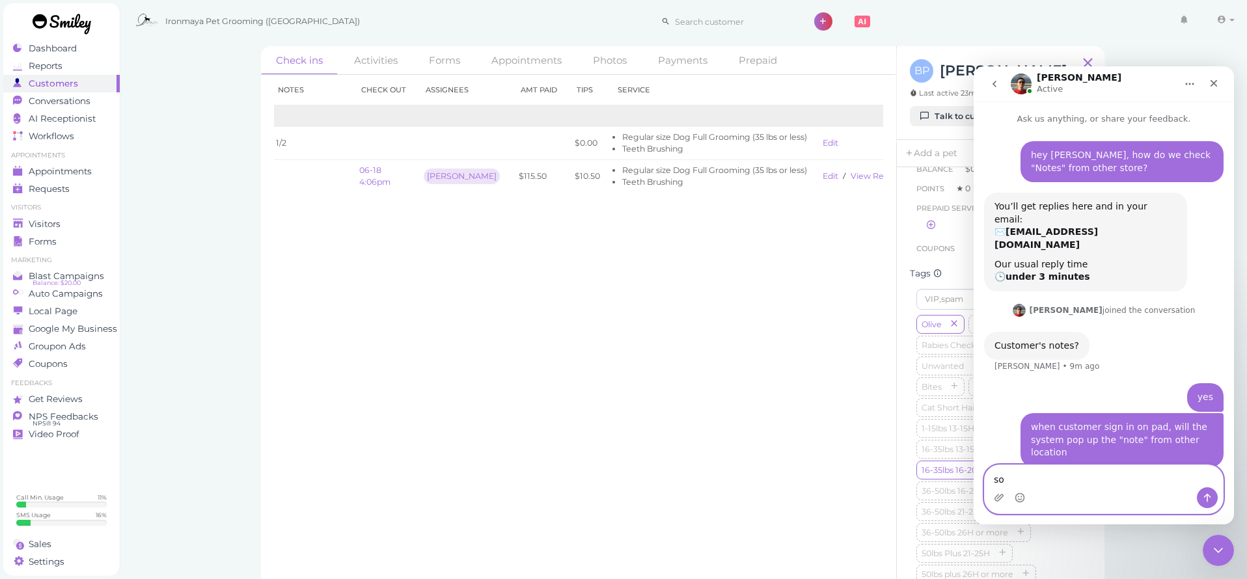
type textarea "s"
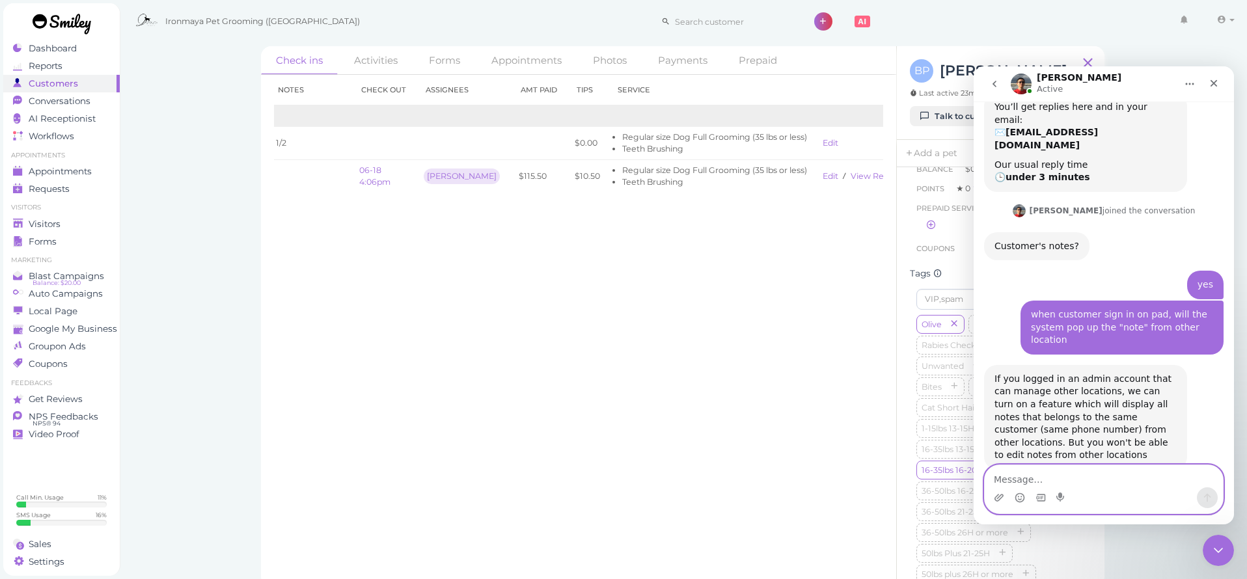
scroll to position [99, 0]
